Goal: Task Accomplishment & Management: Use online tool/utility

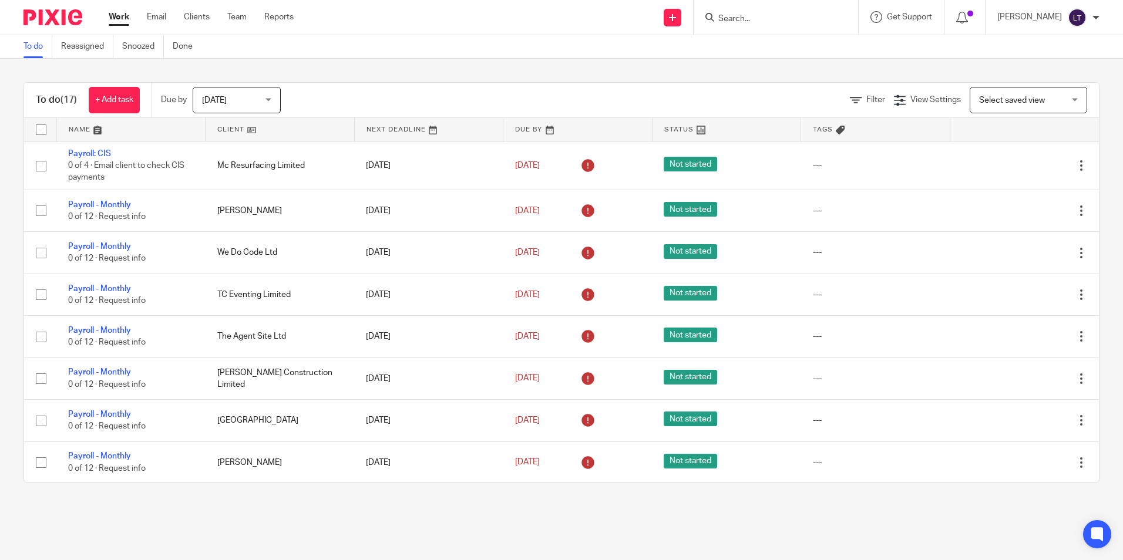
click at [749, 20] on input "Search" at bounding box center [770, 19] width 106 height 11
type input "aff"
click at [796, 49] on link at bounding box center [814, 50] width 198 height 27
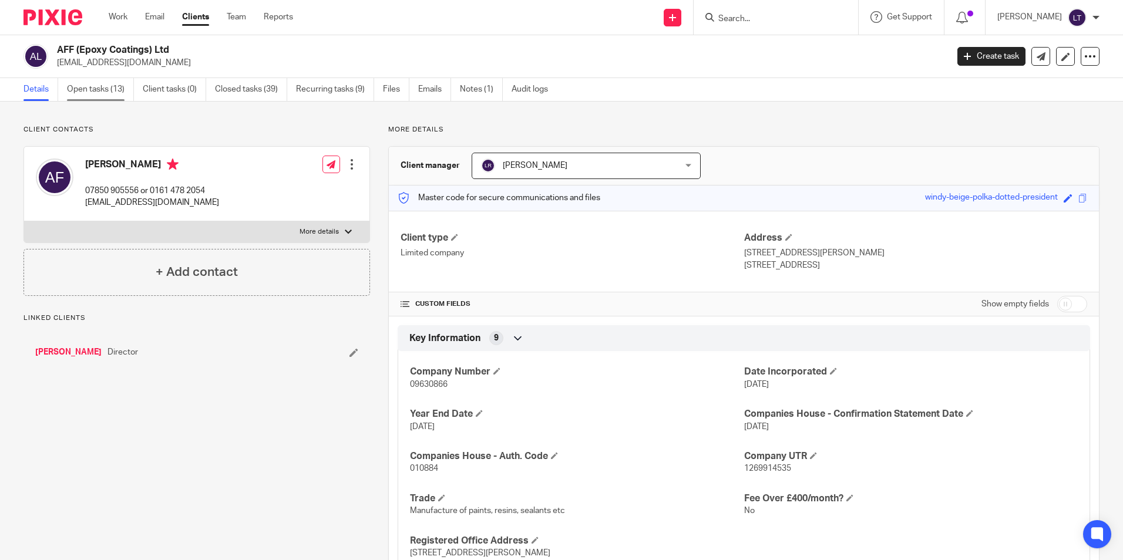
click at [123, 89] on link "Open tasks (13)" at bounding box center [100, 89] width 67 height 23
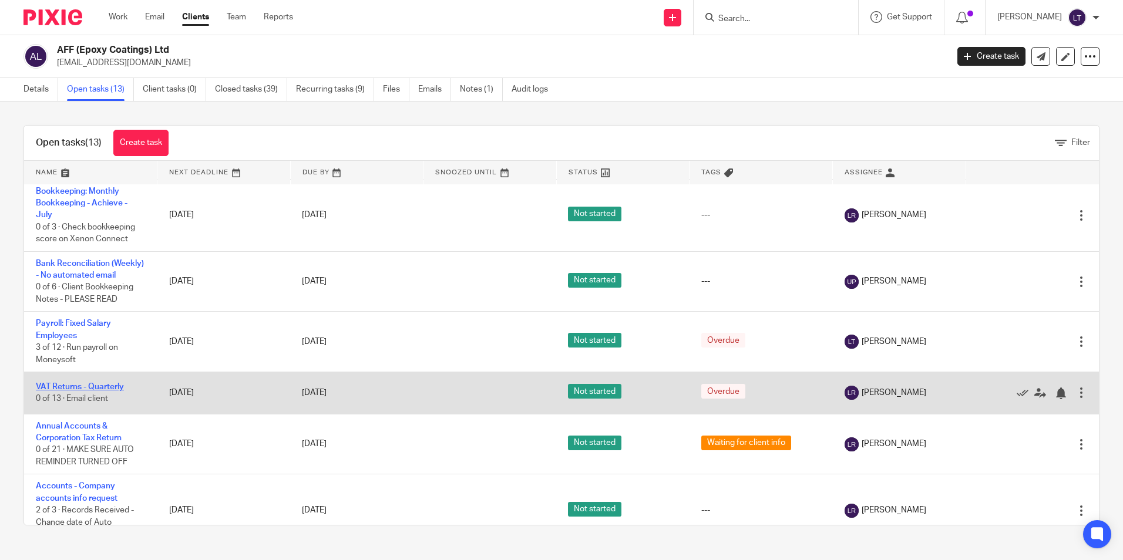
scroll to position [470, 0]
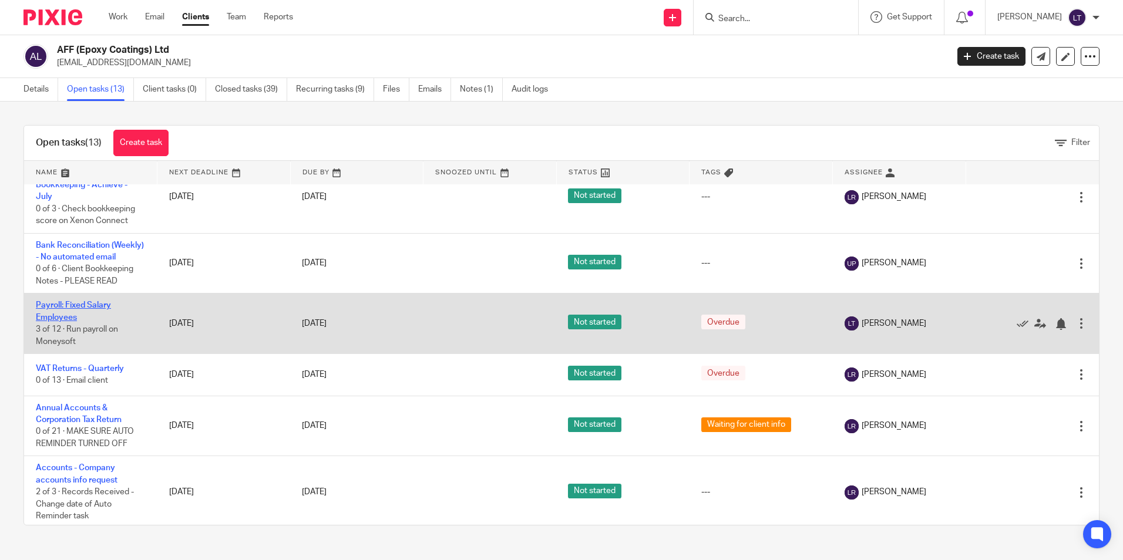
click at [47, 321] on link "Payroll: Fixed Salary Employees" at bounding box center [73, 311] width 75 height 20
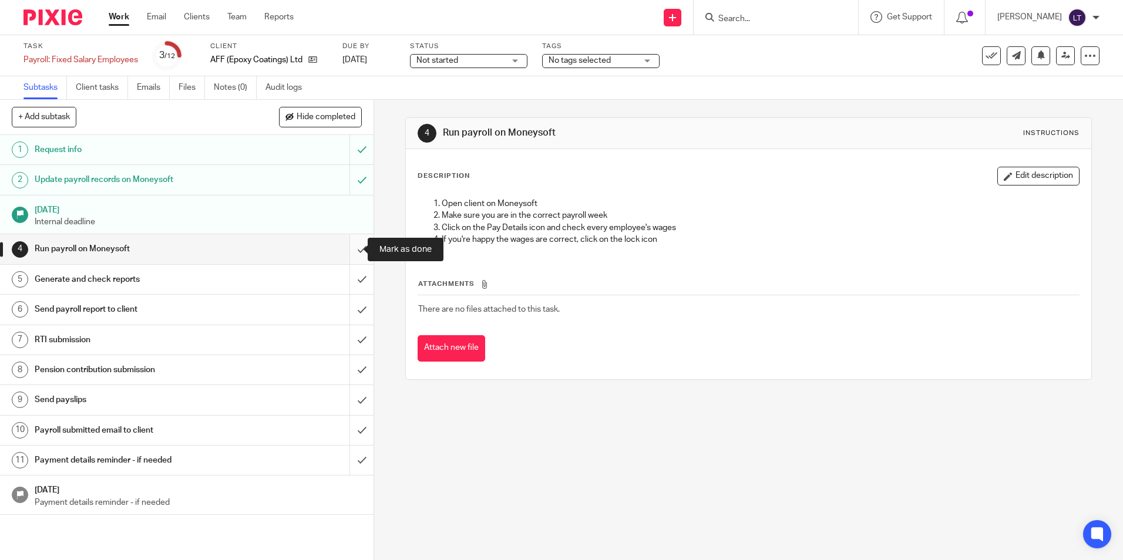
click at [355, 250] on input "submit" at bounding box center [186, 248] width 373 height 29
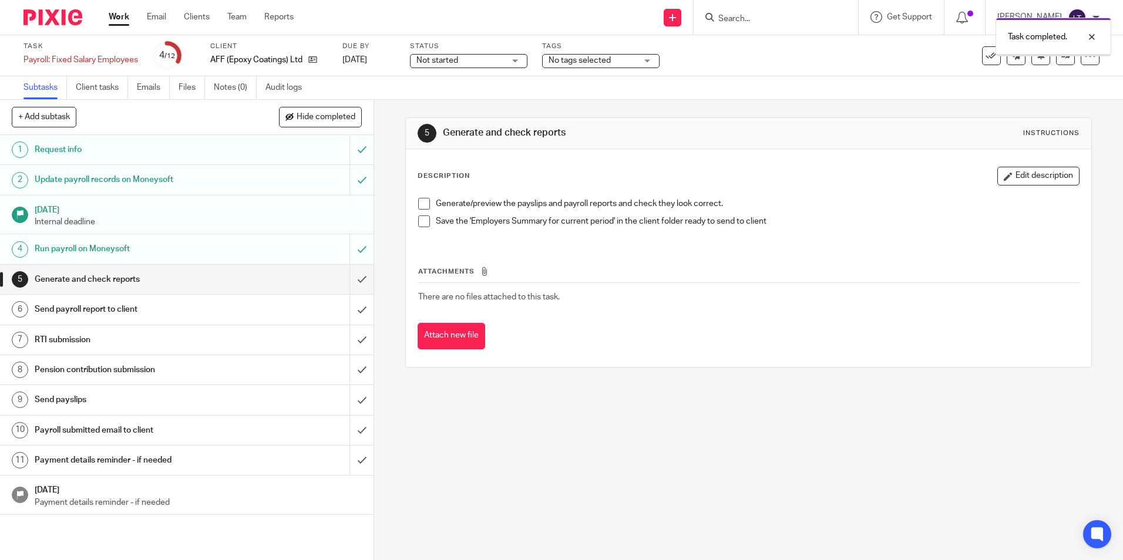
click at [351, 281] on input "submit" at bounding box center [186, 279] width 373 height 29
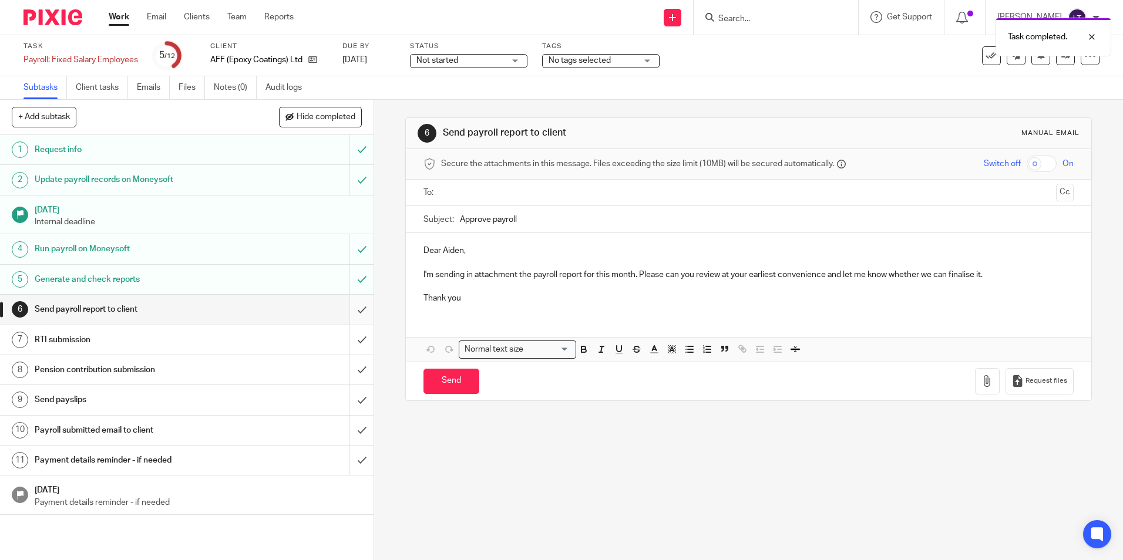
click at [349, 309] on input "submit" at bounding box center [186, 309] width 373 height 29
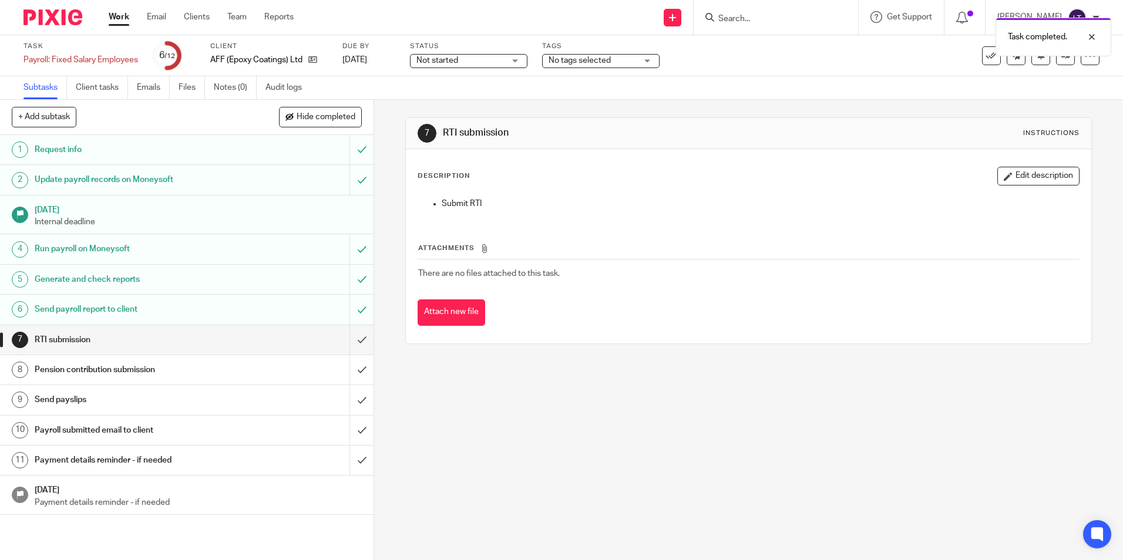
drag, startPoint x: 777, startPoint y: 28, endPoint x: 767, endPoint y: 19, distance: 12.9
click at [775, 28] on div "Task completed." at bounding box center [836, 34] width 550 height 45
click at [760, 18] on div "Task completed." at bounding box center [836, 34] width 550 height 45
drag, startPoint x: 742, startPoint y: 20, endPoint x: 760, endPoint y: 23, distance: 18.5
click at [749, 21] on div "Task completed." at bounding box center [836, 34] width 550 height 45
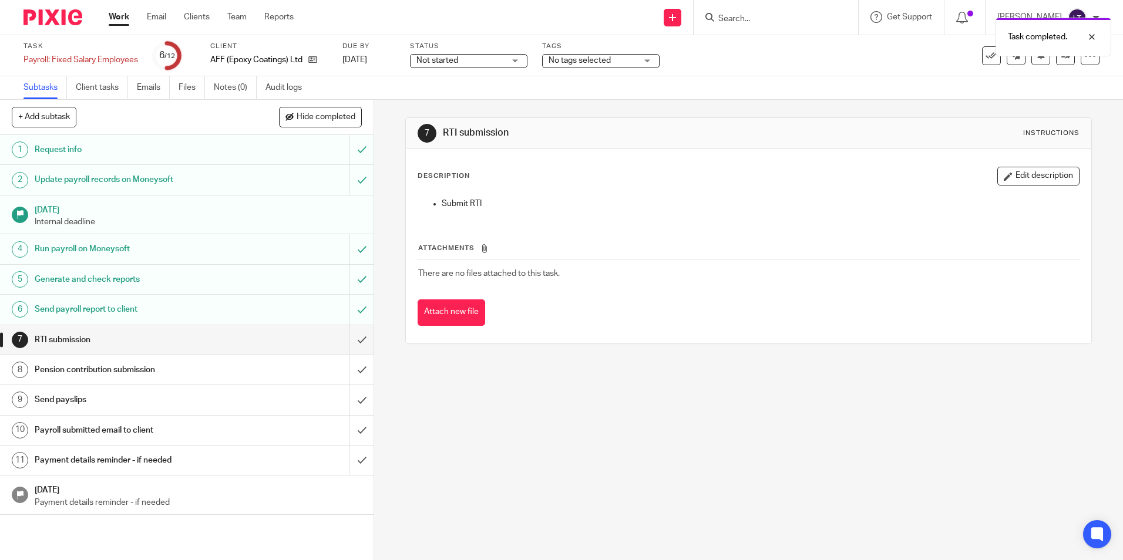
click at [799, 13] on div "Task completed." at bounding box center [836, 34] width 550 height 45
click at [740, 22] on div "Task completed." at bounding box center [836, 34] width 550 height 45
click at [1095, 39] on div at bounding box center [1083, 37] width 32 height 14
click at [779, 16] on div "Task completed." at bounding box center [836, 34] width 550 height 45
click at [750, 19] on input "Search" at bounding box center [770, 19] width 106 height 11
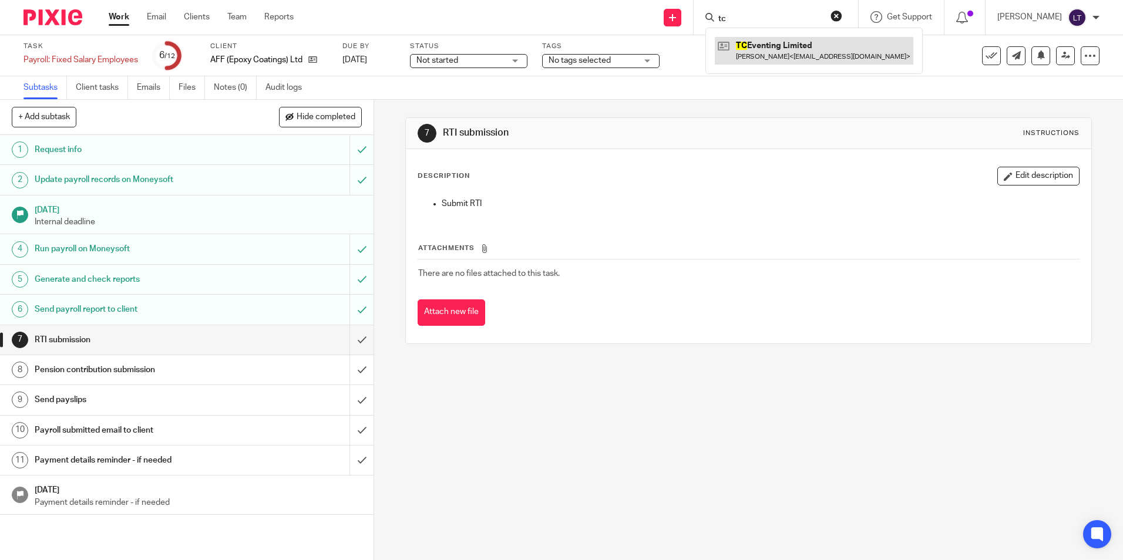
type input "tc"
click at [796, 53] on link at bounding box center [814, 50] width 198 height 27
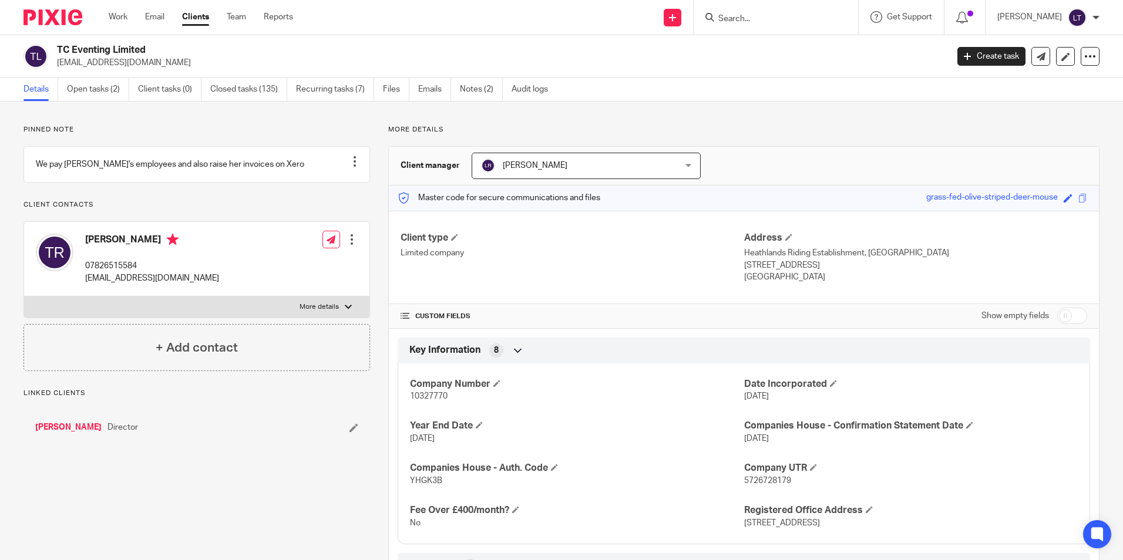
drag, startPoint x: 194, startPoint y: 63, endPoint x: 59, endPoint y: 63, distance: 135.6
click at [59, 63] on p "[EMAIL_ADDRESS][DOMAIN_NAME]" at bounding box center [498, 63] width 882 height 12
copy p "[EMAIL_ADDRESS][DOMAIN_NAME]"
click at [90, 86] on link "Open tasks (2)" at bounding box center [98, 89] width 62 height 23
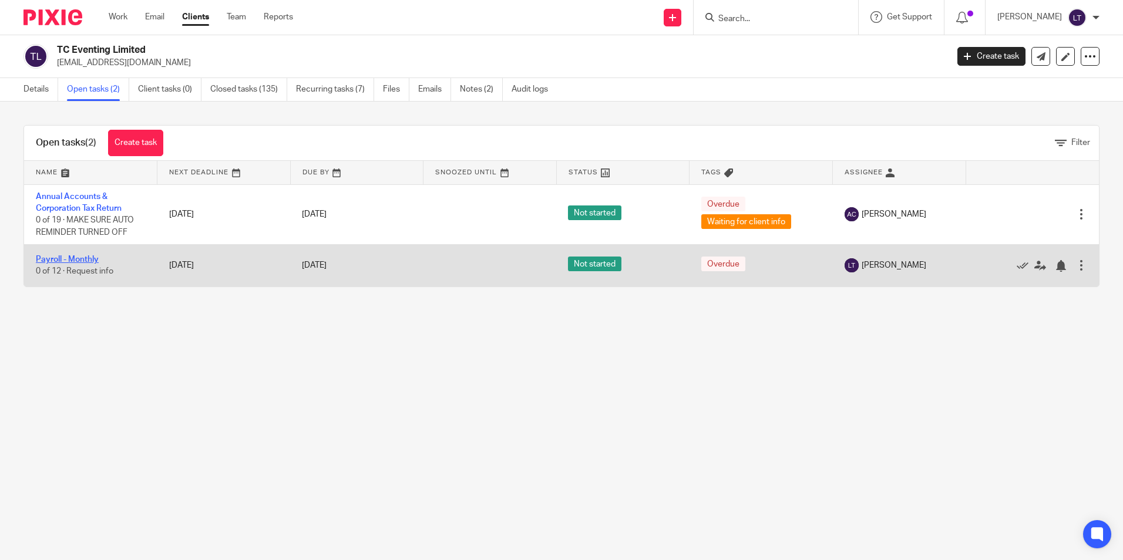
click at [56, 260] on link "Payroll - Monthly" at bounding box center [67, 259] width 63 height 8
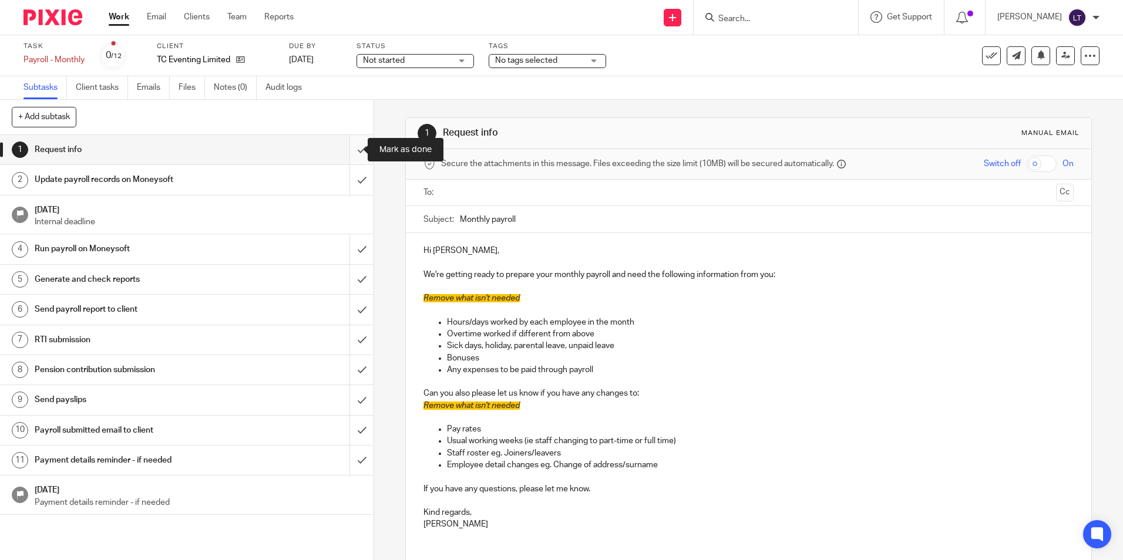
click at [343, 156] on input "submit" at bounding box center [186, 149] width 373 height 29
